Goal: Transaction & Acquisition: Purchase product/service

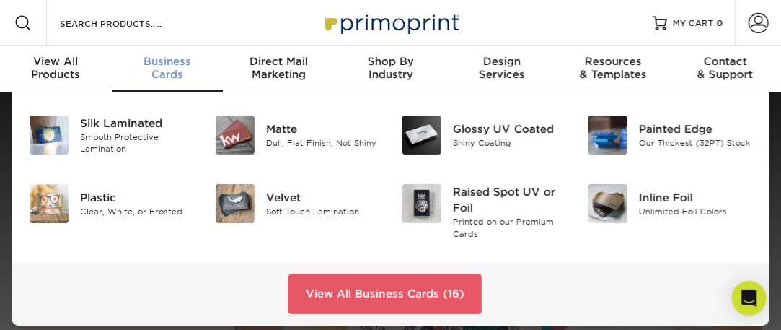
click at [162, 66] on span "Business" at bounding box center [168, 61] width 112 height 13
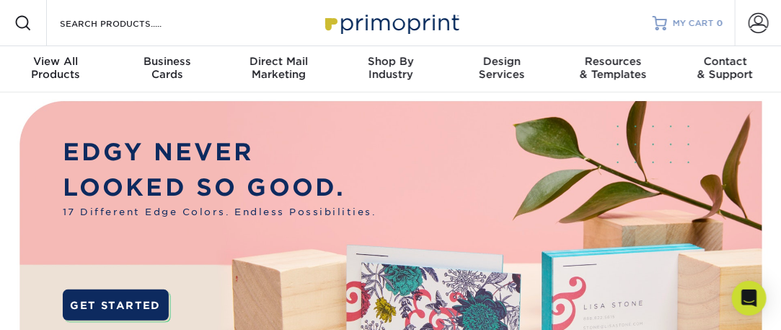
click at [693, 20] on span "MY CART" at bounding box center [693, 23] width 41 height 12
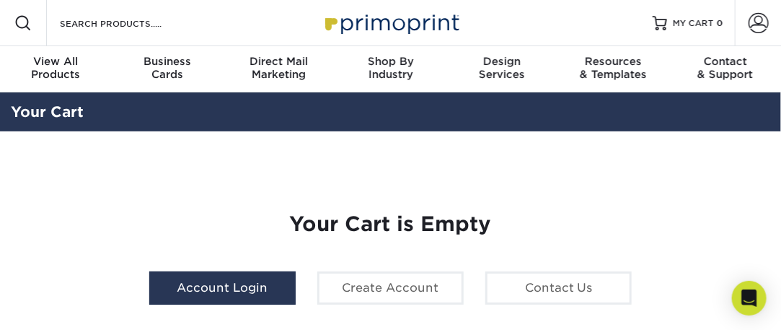
click at [222, 284] on link "Account Login" at bounding box center [222, 287] width 146 height 33
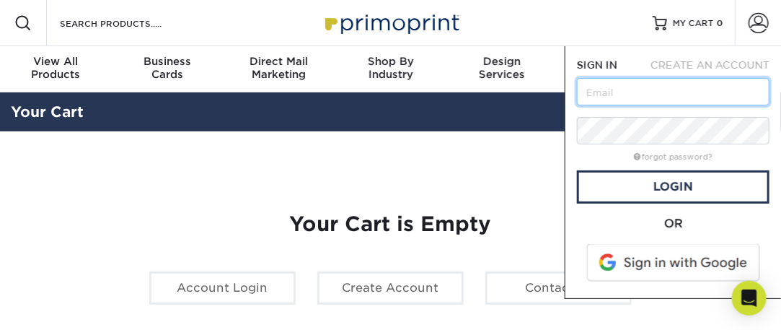
click at [589, 89] on input "text" at bounding box center [673, 91] width 193 height 27
type input "bobjennings@bhhscal.com"
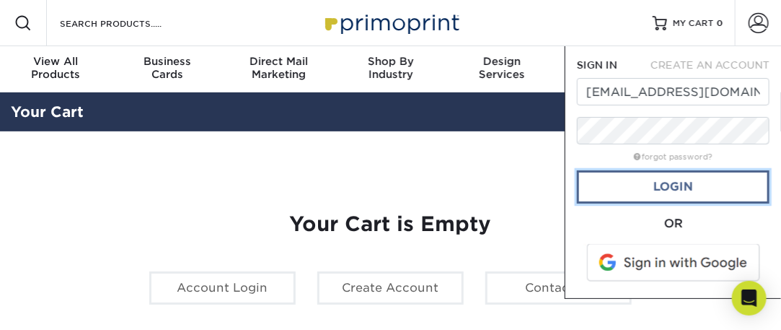
click at [656, 180] on link "Login" at bounding box center [673, 186] width 193 height 33
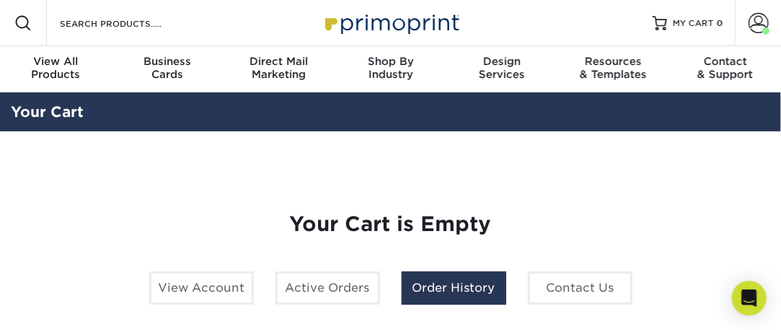
click at [425, 289] on link "Order History" at bounding box center [454, 287] width 105 height 33
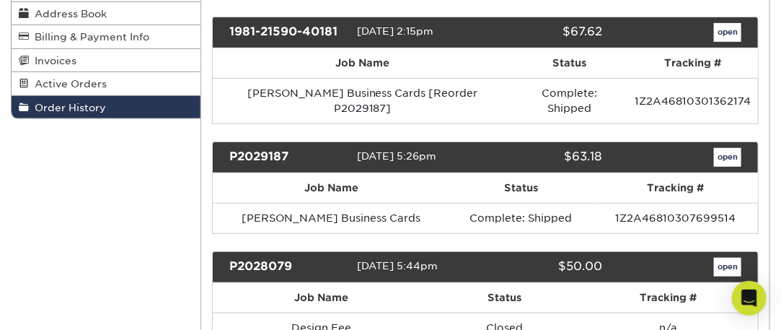
scroll to position [216, 0]
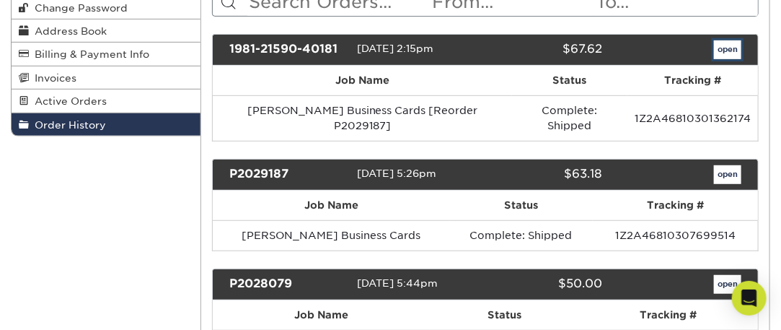
click at [731, 48] on link "open" at bounding box center [727, 49] width 27 height 19
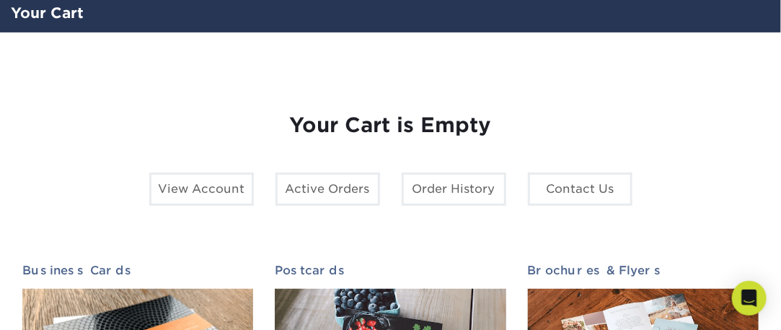
scroll to position [72, 0]
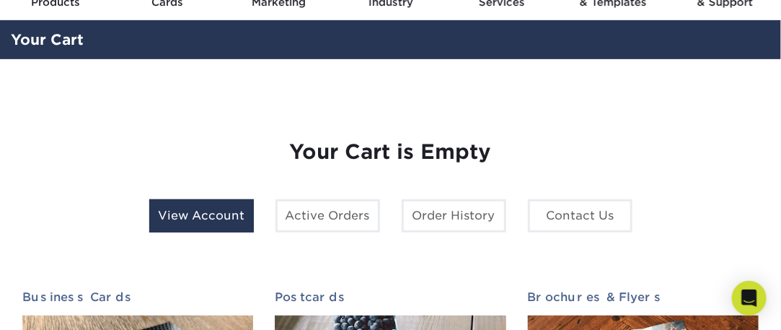
click at [211, 213] on link "View Account" at bounding box center [201, 215] width 105 height 33
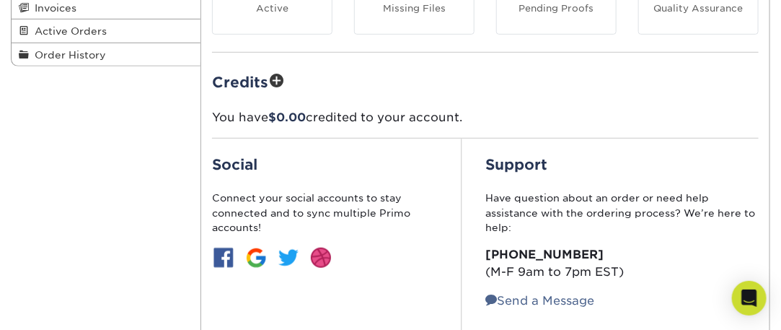
scroll to position [289, 0]
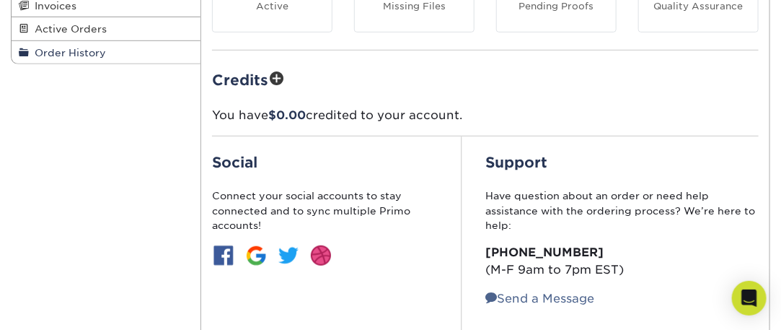
click at [82, 52] on span "Order History" at bounding box center [67, 53] width 77 height 12
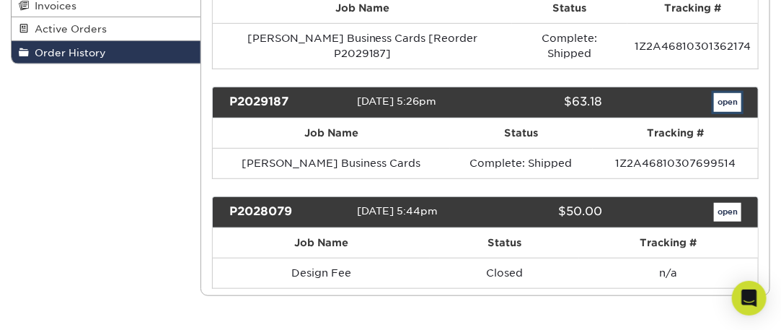
click at [724, 93] on link "open" at bounding box center [727, 102] width 27 height 19
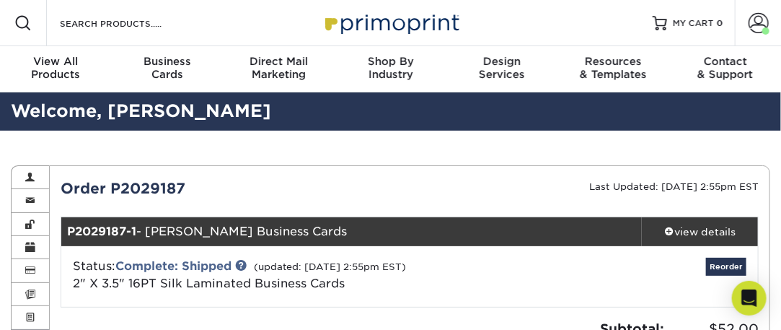
scroll to position [72, 0]
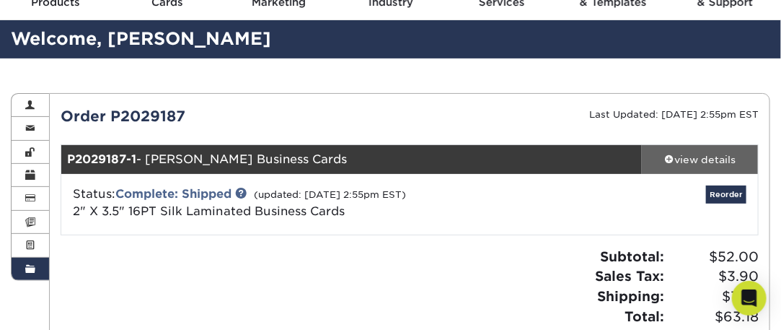
click at [700, 158] on div "view details" at bounding box center [700, 159] width 116 height 14
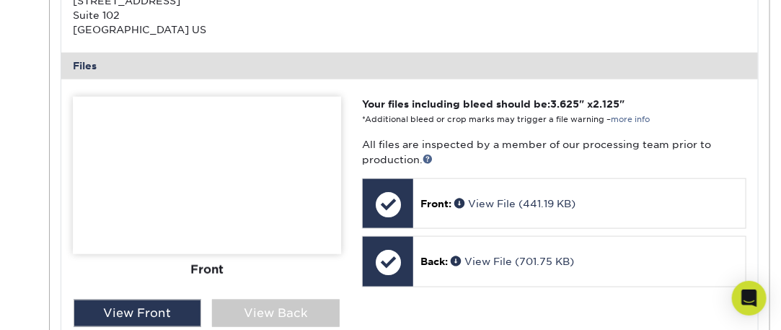
scroll to position [577, 0]
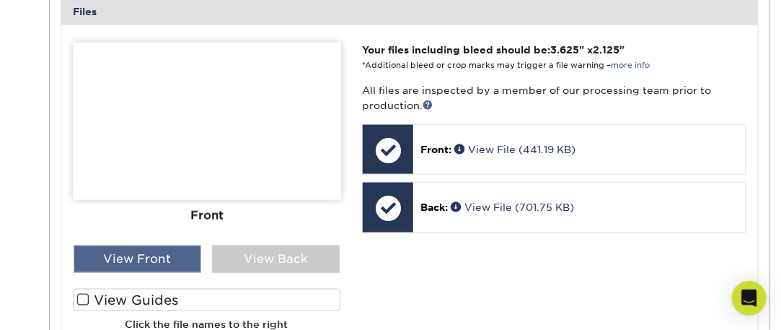
click at [144, 255] on div "View Front" at bounding box center [138, 258] width 128 height 27
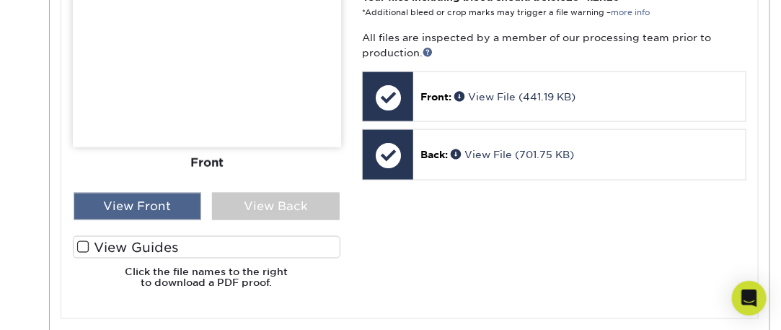
scroll to position [649, 0]
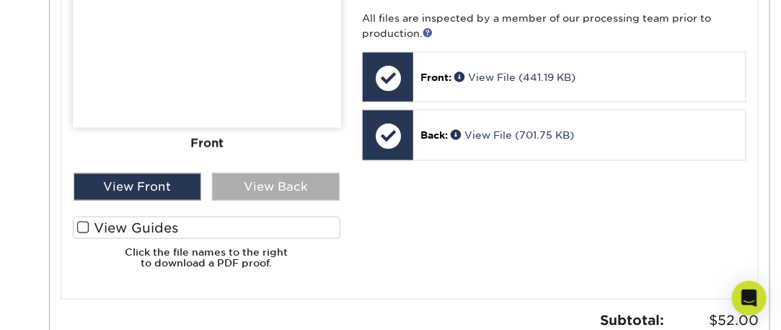
click at [283, 184] on div "View Back" at bounding box center [276, 186] width 128 height 27
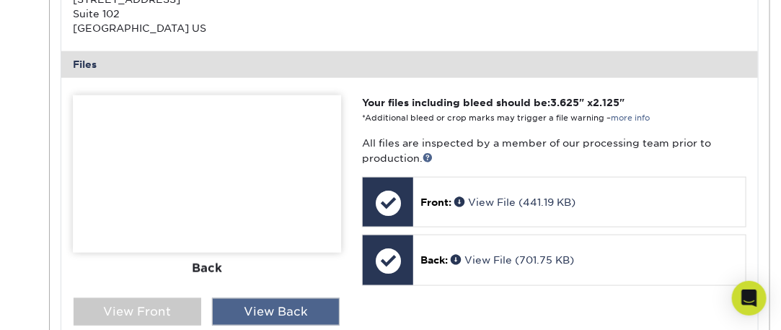
scroll to position [505, 0]
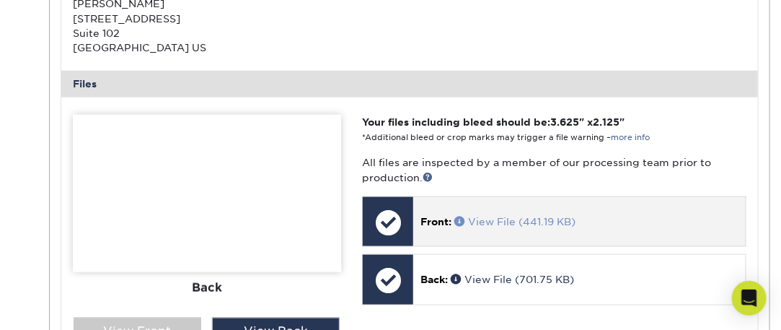
click at [496, 220] on link "View File (441.19 KB)" at bounding box center [515, 222] width 121 height 12
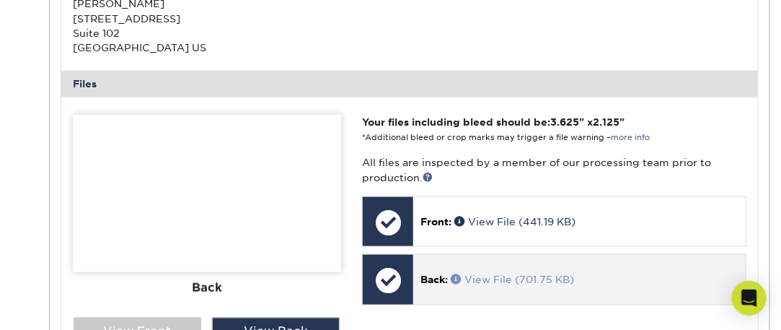
click at [485, 279] on link "View File (701.75 KB)" at bounding box center [512, 279] width 123 height 12
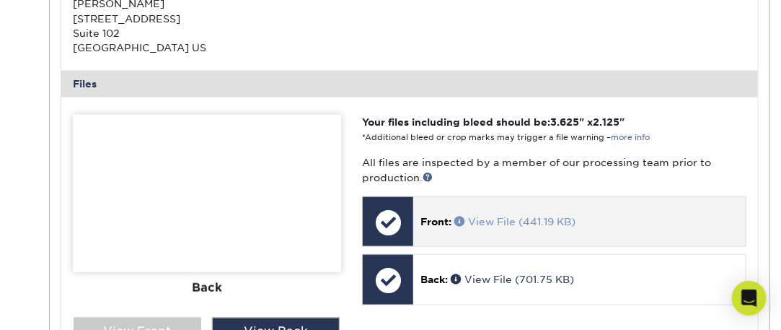
click at [483, 220] on link "View File (441.19 KB)" at bounding box center [515, 222] width 121 height 12
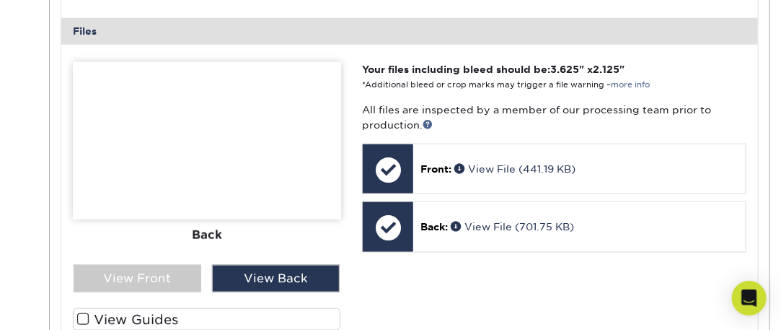
scroll to position [577, 0]
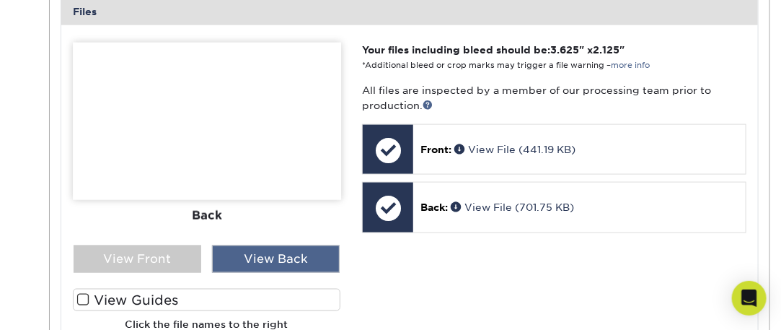
click at [287, 254] on div "View Back" at bounding box center [276, 258] width 128 height 27
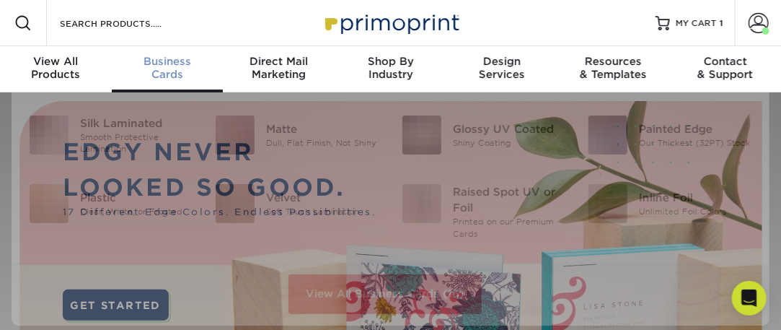
click at [159, 59] on span "Business" at bounding box center [168, 61] width 112 height 13
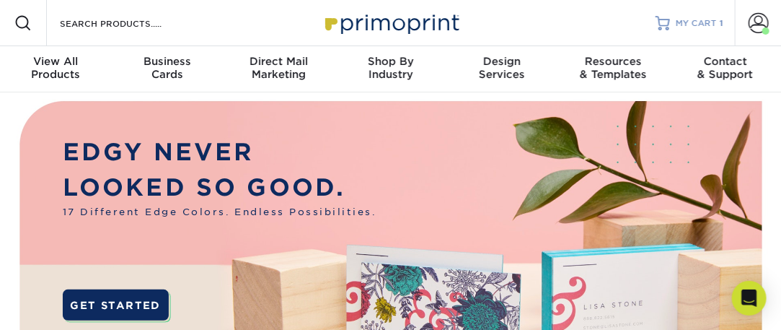
click at [700, 19] on span "MY CART" at bounding box center [696, 23] width 41 height 12
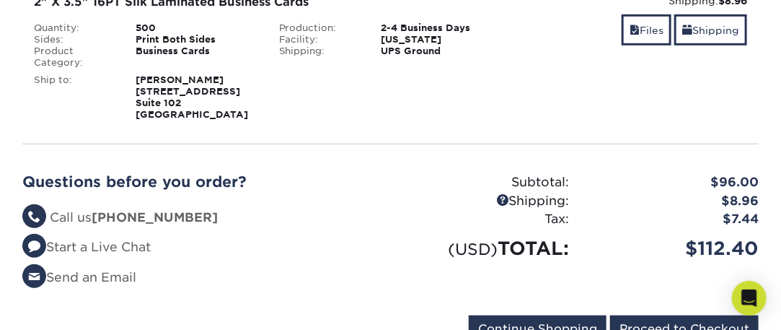
scroll to position [216, 0]
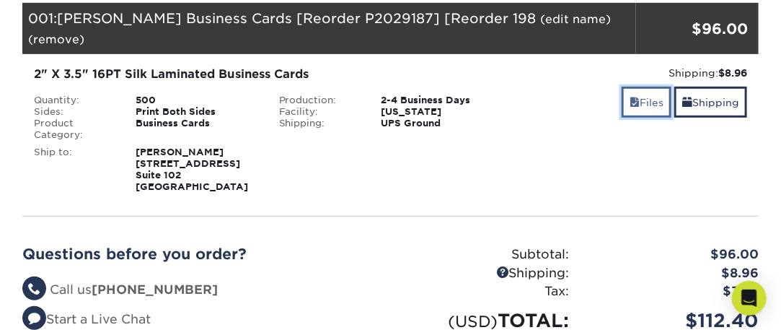
click at [650, 87] on link "Files" at bounding box center [647, 102] width 50 height 31
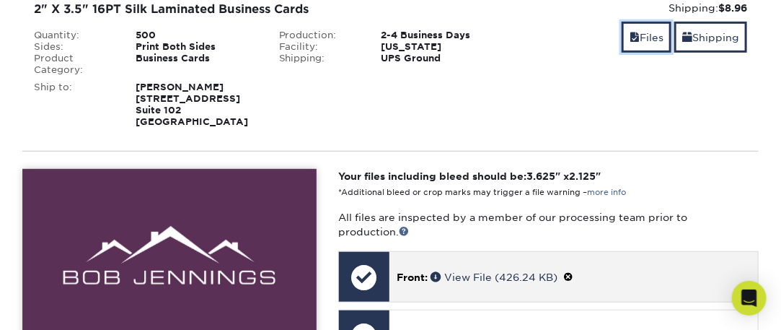
scroll to position [361, 0]
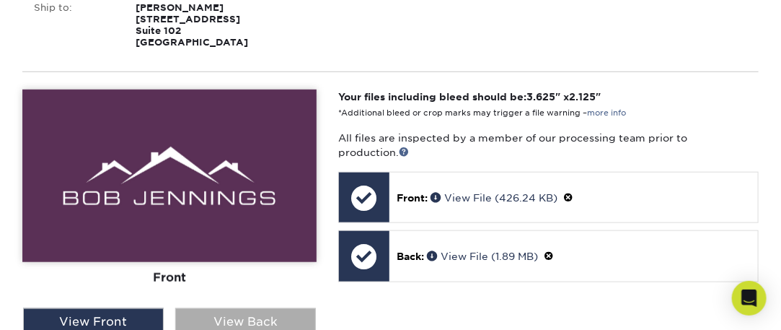
click at [244, 308] on div "View Back" at bounding box center [245, 321] width 141 height 27
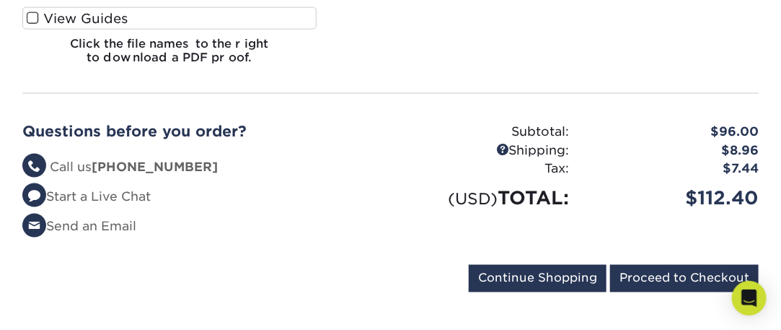
scroll to position [722, 0]
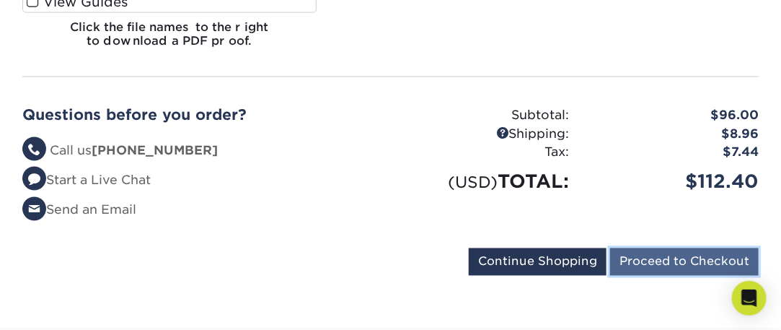
click at [667, 248] on input "Proceed to Checkout" at bounding box center [684, 261] width 149 height 27
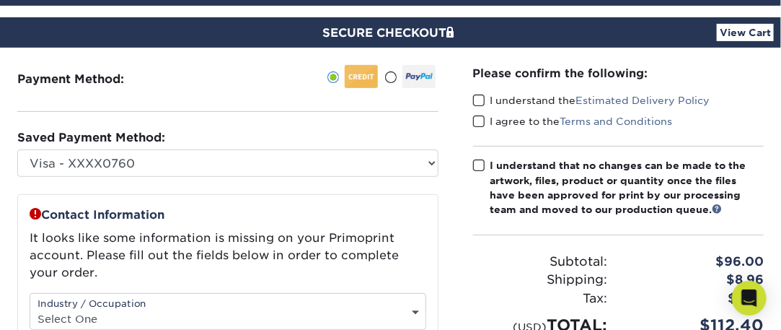
scroll to position [144, 0]
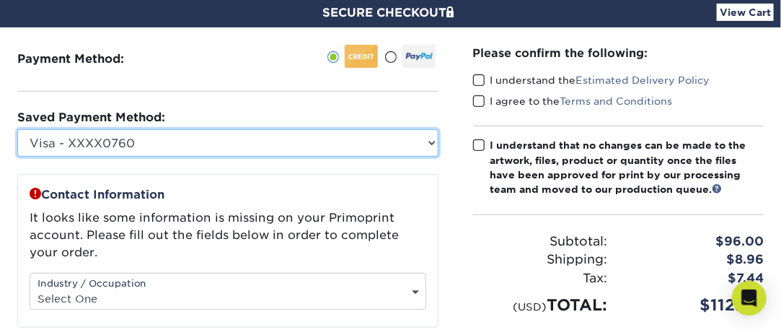
click at [66, 136] on select "Visa - XXXX0760 New Credit Card" at bounding box center [227, 142] width 421 height 27
click at [150, 141] on select "Visa - XXXX0760 New Credit Card" at bounding box center [227, 142] width 421 height 27
click at [434, 142] on select "Visa - XXXX0760 New Credit Card" at bounding box center [227, 142] width 421 height 27
click at [17, 129] on select "Visa - XXXX0760 New Credit Card" at bounding box center [227, 142] width 421 height 27
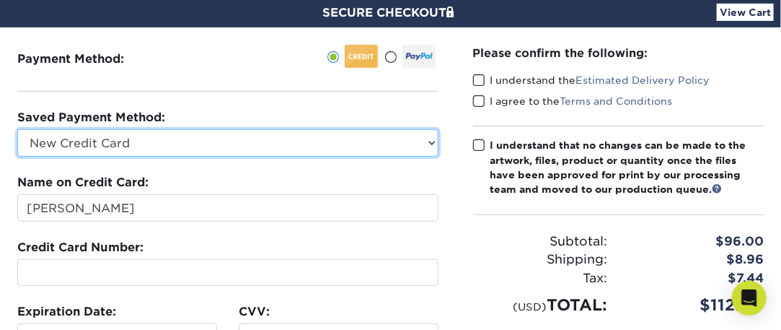
click at [430, 139] on select "Visa - XXXX0760 New Credit Card" at bounding box center [227, 142] width 421 height 27
select select "34033"
click at [17, 129] on select "Visa - XXXX0760 New Credit Card" at bounding box center [227, 142] width 421 height 27
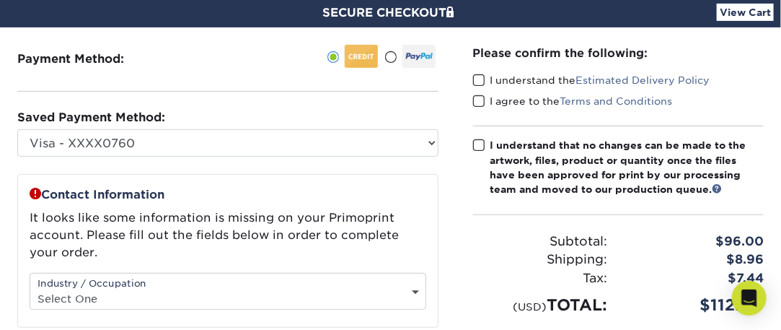
click at [478, 84] on span at bounding box center [479, 81] width 12 height 14
click at [0, 0] on input "I understand the Estimated Delivery Policy" at bounding box center [0, 0] width 0 height 0
click at [485, 102] on span at bounding box center [479, 102] width 12 height 14
click at [0, 0] on input "I agree to the Terms and Conditions" at bounding box center [0, 0] width 0 height 0
click at [477, 144] on span at bounding box center [479, 146] width 12 height 14
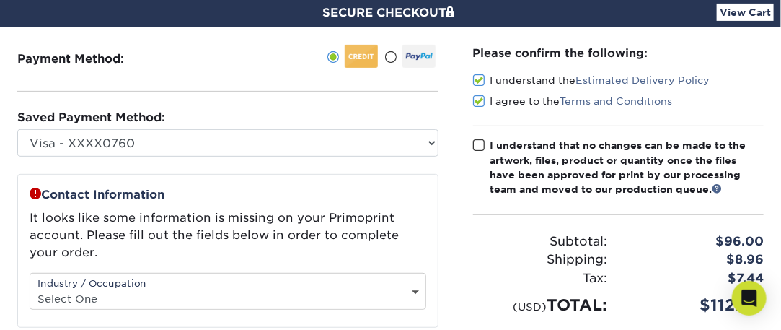
click at [0, 0] on input "I understand that no changes can be made to the artwork, files, product or quan…" at bounding box center [0, 0] width 0 height 0
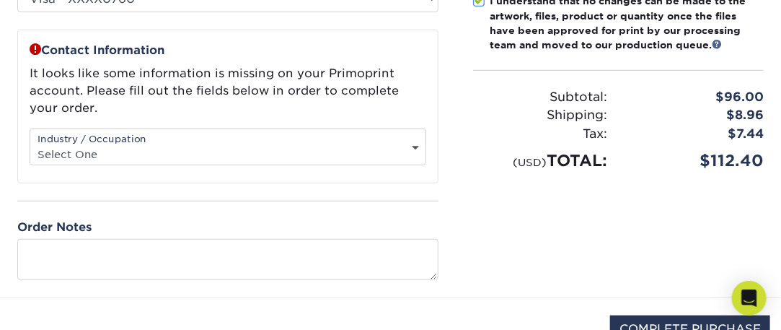
scroll to position [361, 0]
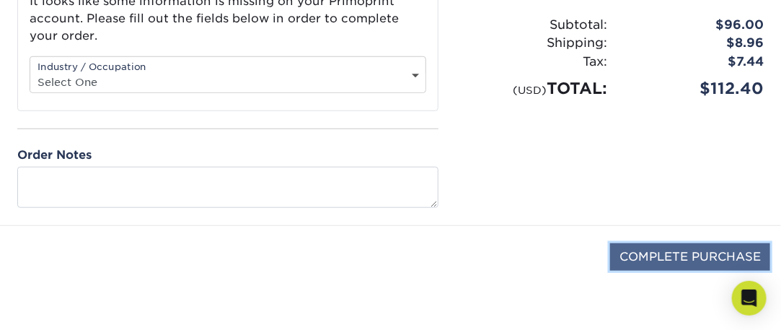
click at [696, 249] on input "COMPLETE PURCHASE" at bounding box center [690, 256] width 160 height 27
type input "COMPLETE PURCHASE"
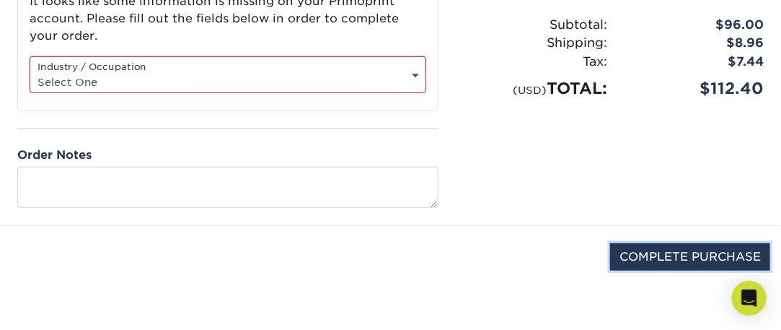
scroll to position [216, 0]
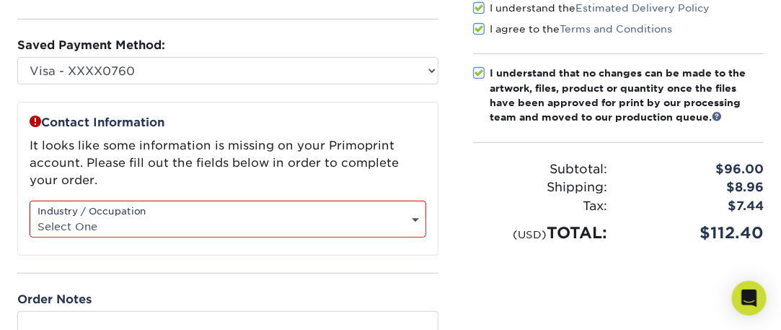
click at [418, 217] on select "Select One Administrative Executive Human Resources Construction Education Ente…" at bounding box center [227, 226] width 395 height 21
select select "24"
click at [30, 216] on select "Select One Administrative Executive Human Resources Construction Education Ente…" at bounding box center [227, 226] width 395 height 21
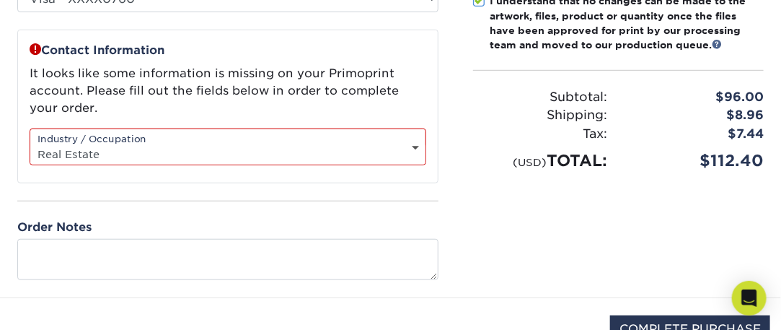
scroll to position [361, 0]
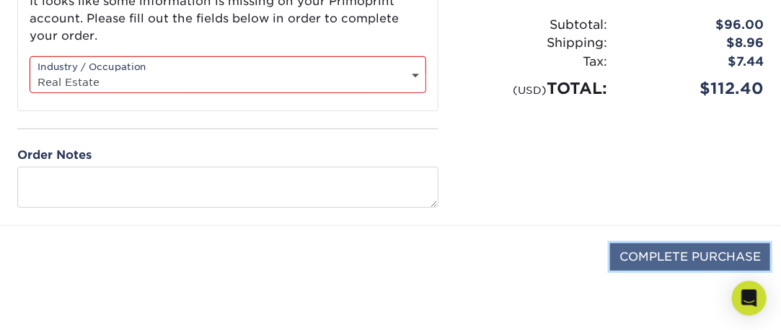
click at [696, 253] on input "COMPLETE PURCHASE" at bounding box center [690, 256] width 160 height 27
type input "PROCESSING, PLEASE WAIT..."
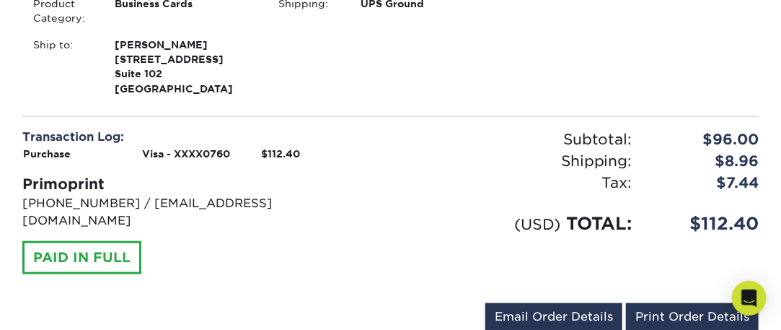
scroll to position [505, 0]
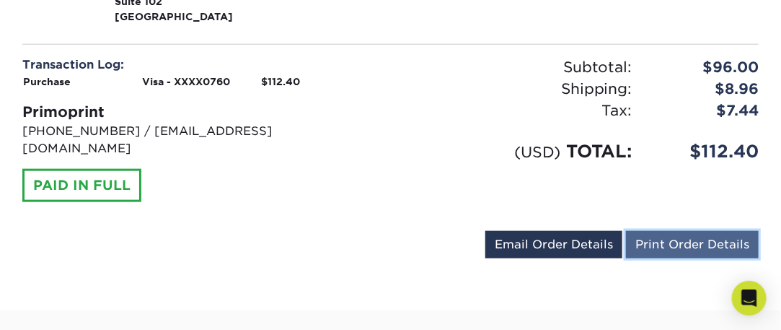
click at [681, 231] on link "Print Order Details" at bounding box center [692, 244] width 133 height 27
